Goal: Information Seeking & Learning: Learn about a topic

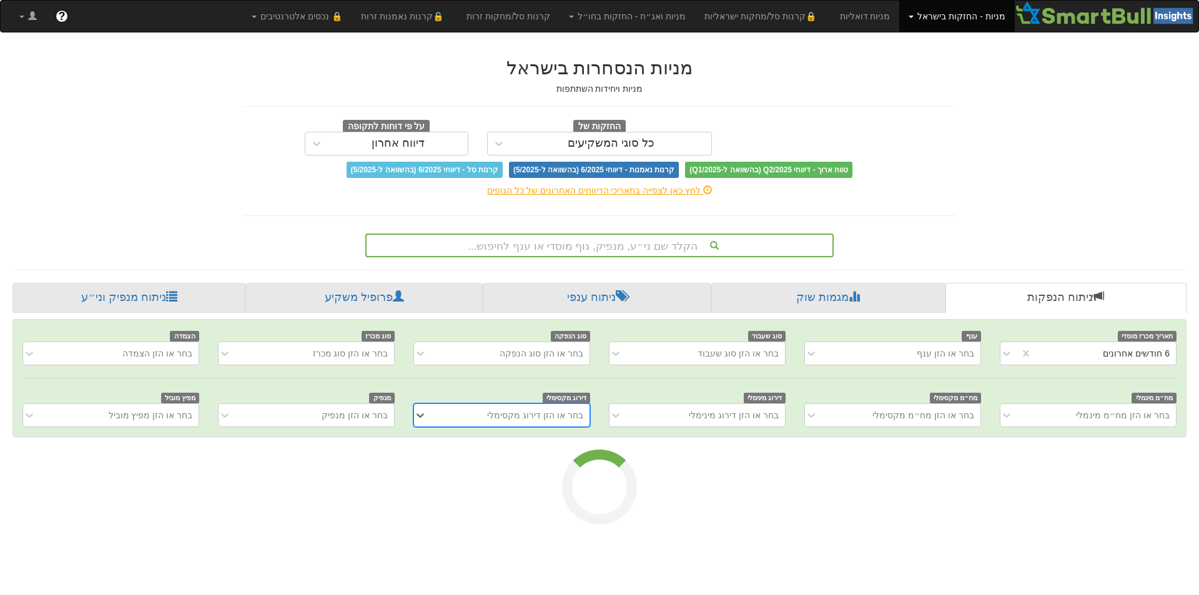
click at [748, 238] on div "הקלד שם ני״ע, מנפיק, גוף מוסדי או ענף לחיפוש..." at bounding box center [600, 245] width 466 height 21
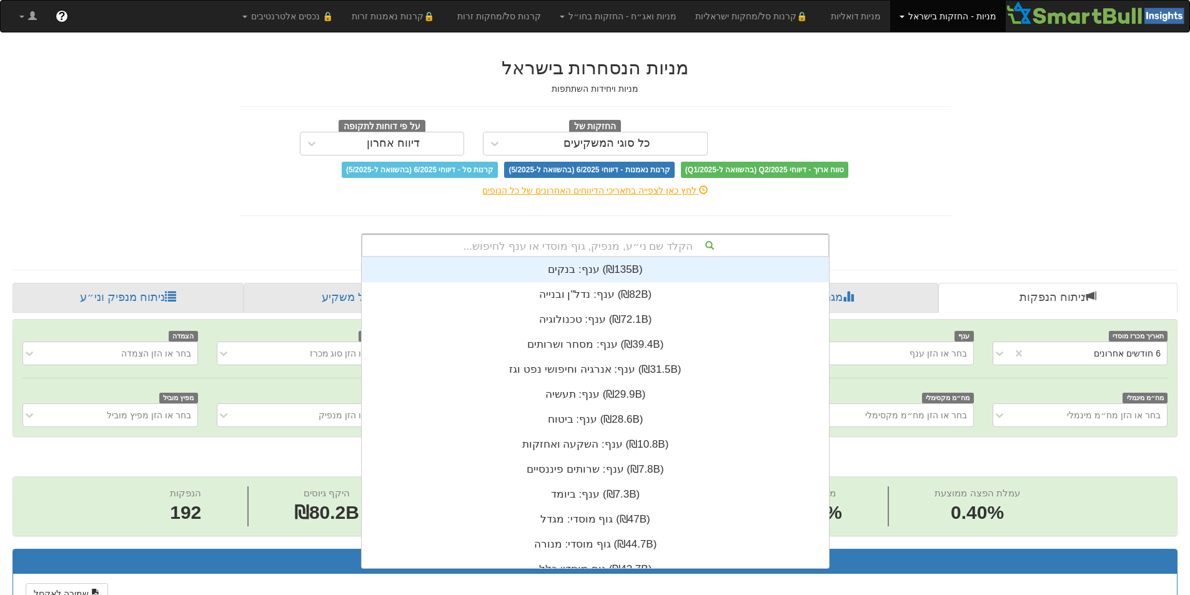
scroll to position [0, 2276]
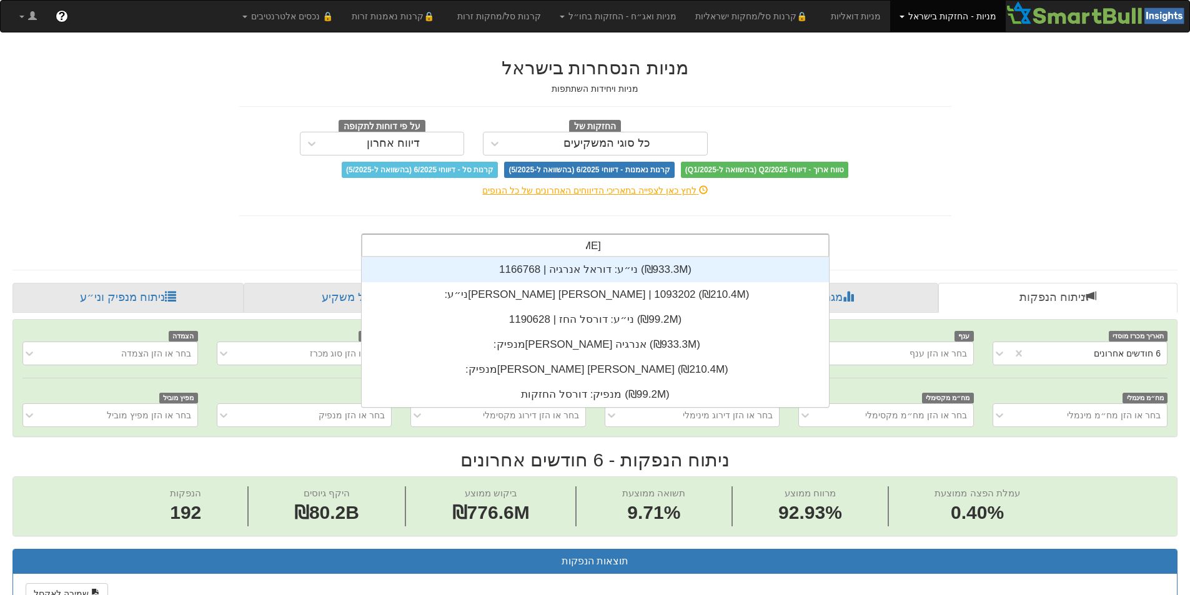
type input "[PERSON_NAME]"
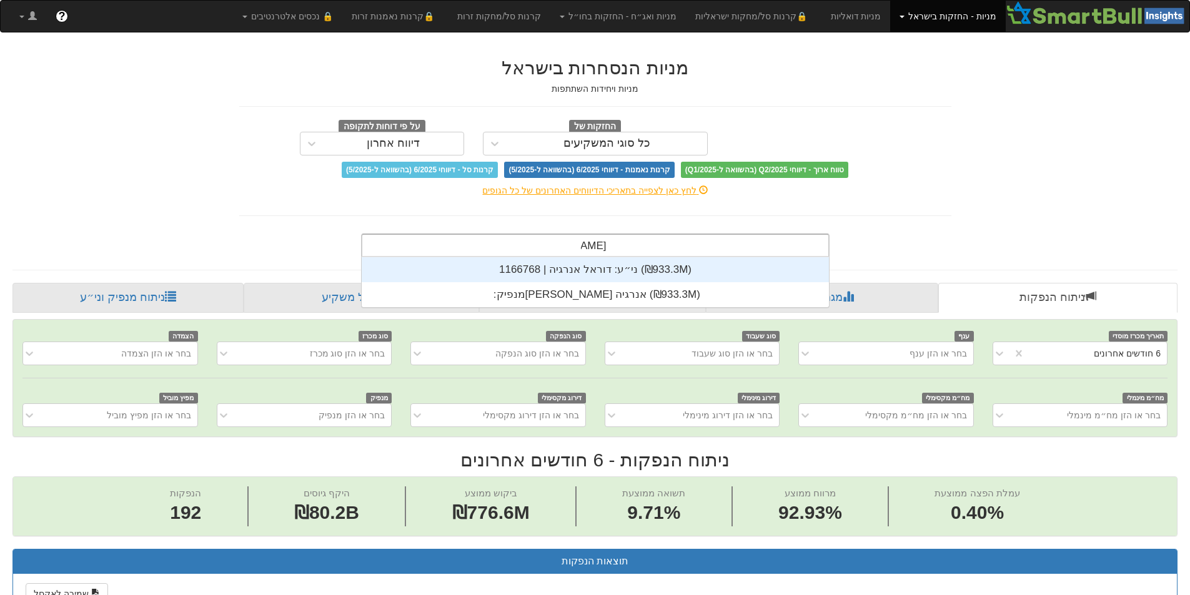
click at [706, 272] on div "ני״ע: ‏דוראל אנרגיה | 1166768 ‎(₪933.3M)‎" at bounding box center [595, 269] width 467 height 25
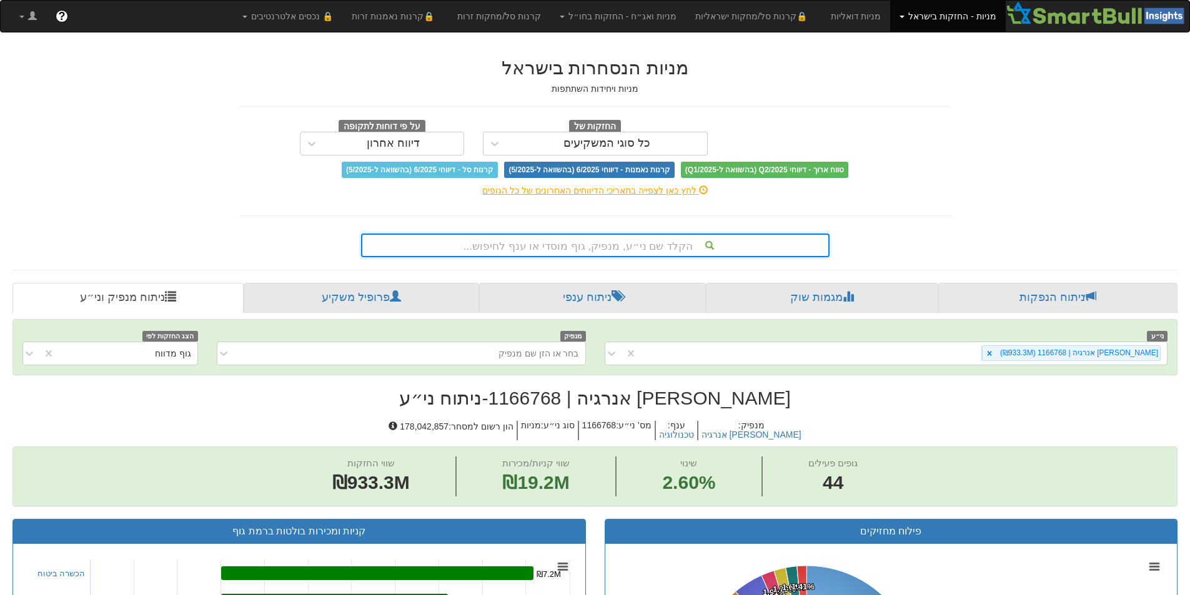
click at [650, 247] on div "הקלד שם ני״ע, מנפיק, גוף מוסדי או ענף לחיפוש..." at bounding box center [595, 245] width 466 height 21
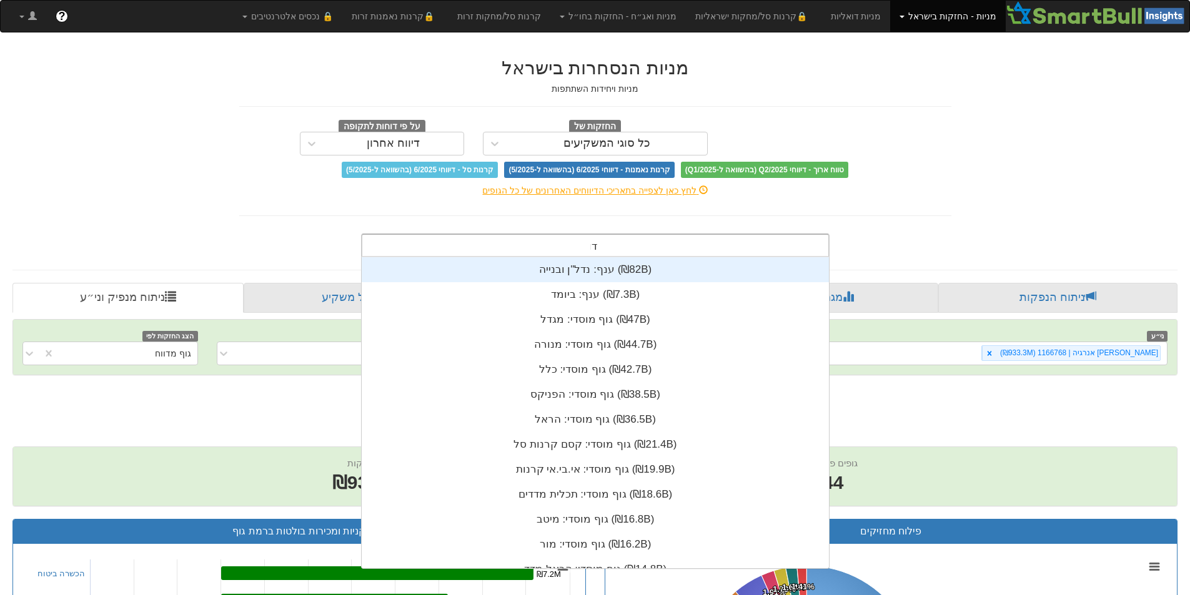
scroll to position [50, 0]
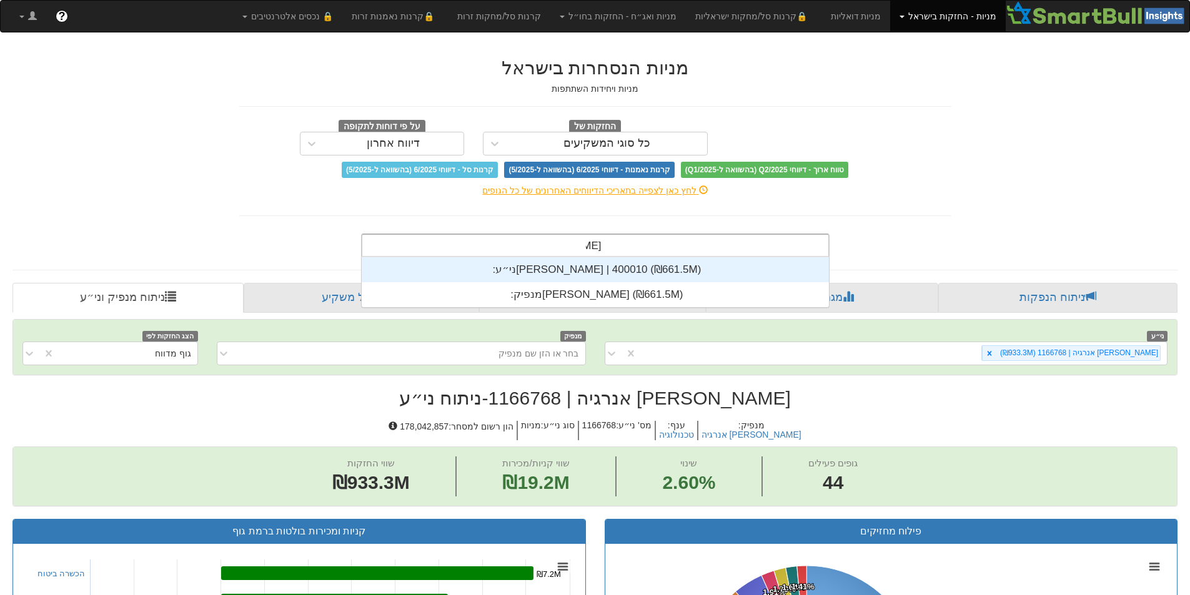
type input "[PERSON_NAME]"
click at [633, 271] on div "ני״ע: ‏[PERSON_NAME] | 400010 ‎(₪661.5M)‎" at bounding box center [595, 269] width 467 height 25
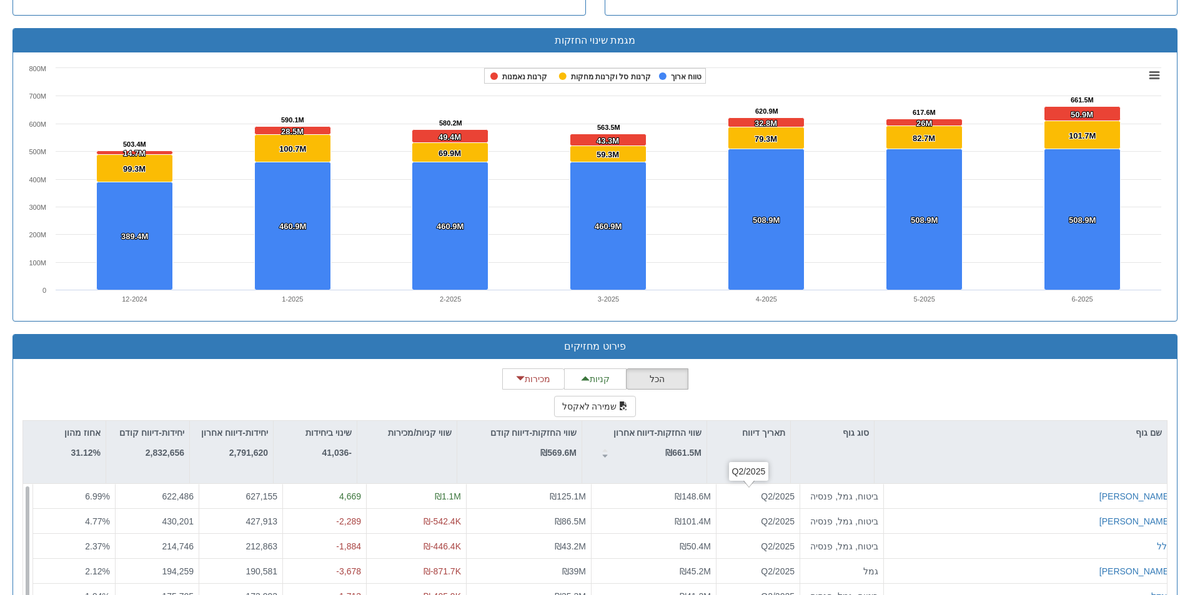
scroll to position [711, 0]
